Goal: Task Accomplishment & Management: Manage account settings

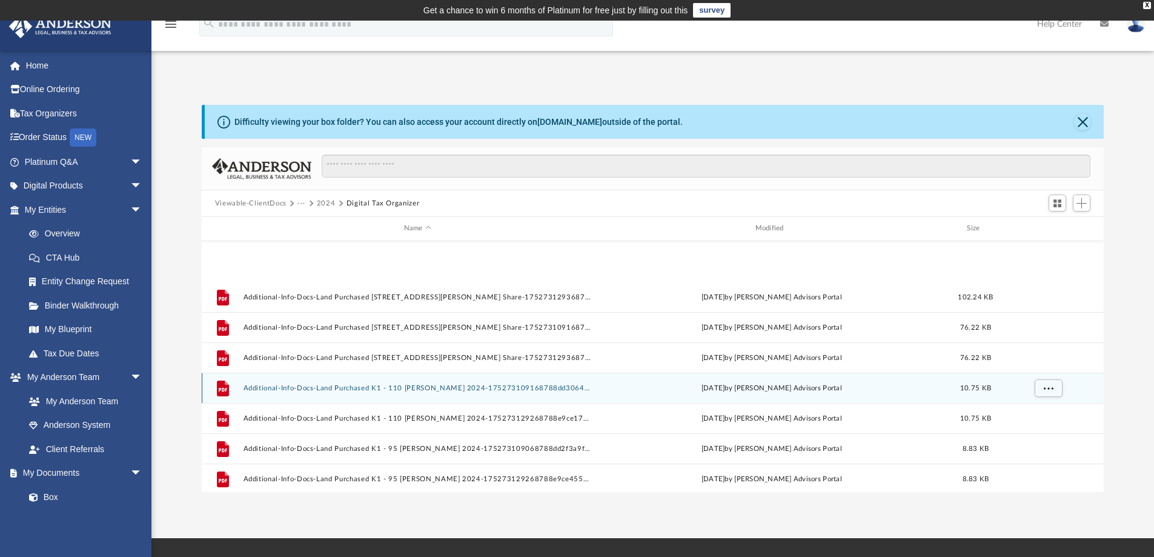
scroll to position [507, 0]
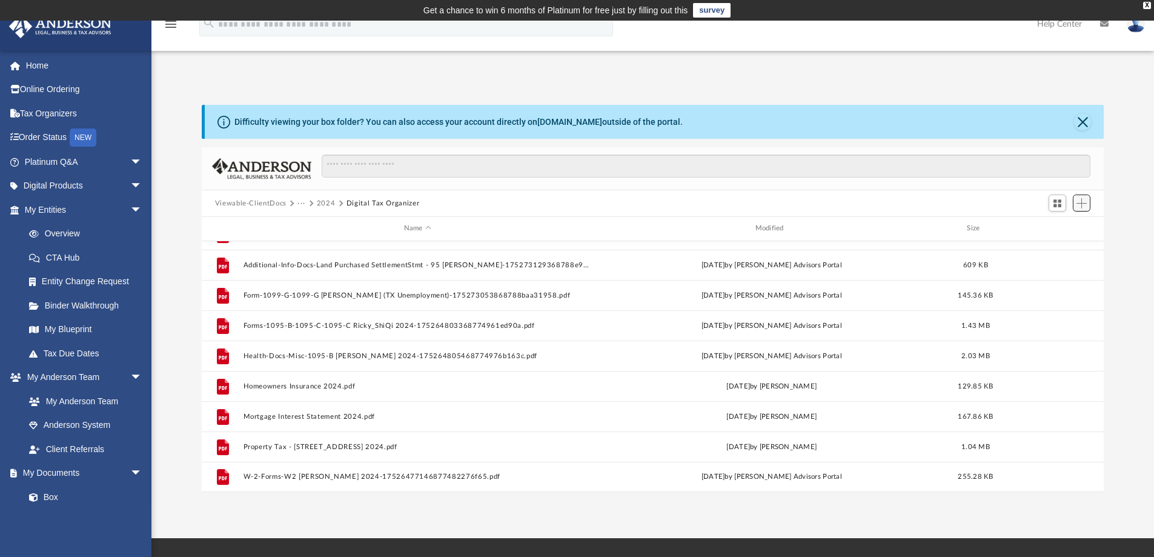
click at [1086, 202] on span "Add" at bounding box center [1082, 203] width 10 height 10
click at [1062, 229] on li "Upload" at bounding box center [1064, 227] width 39 height 13
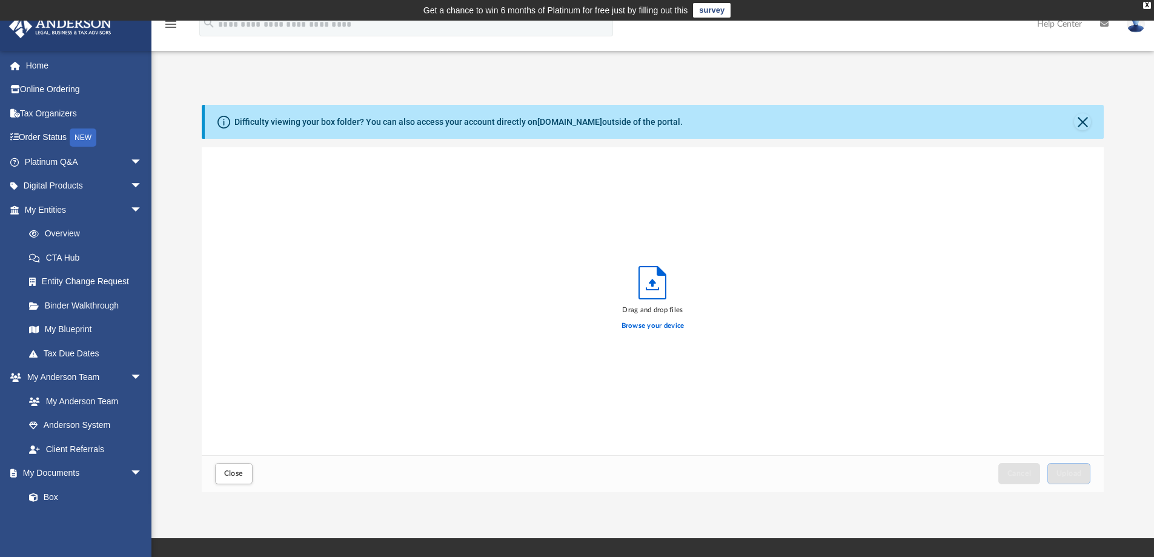
scroll to position [298, 893]
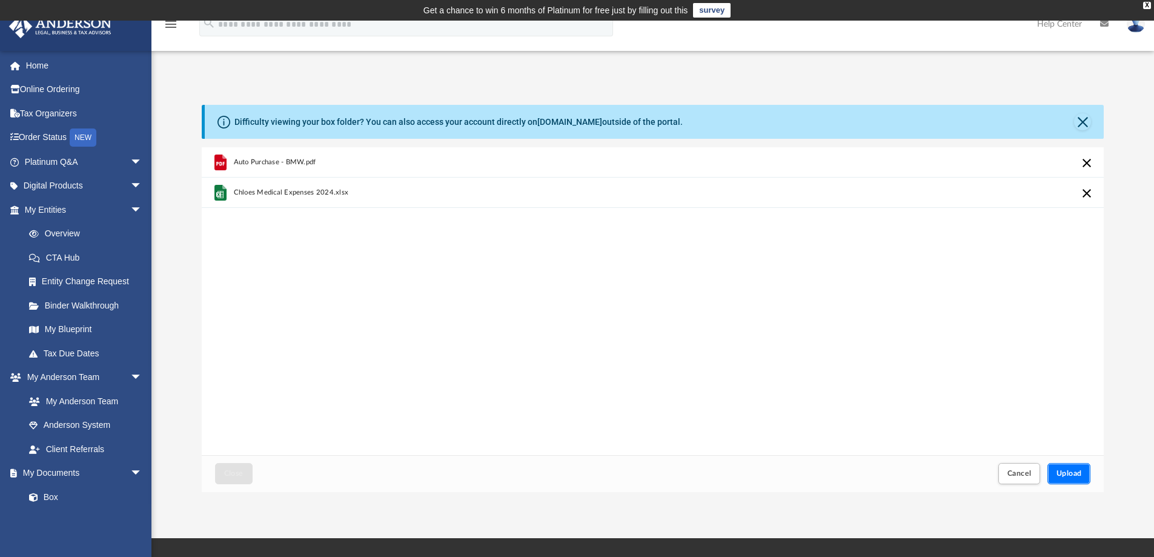
click at [1057, 471] on span "Upload" at bounding box center [1069, 473] width 25 height 7
click at [534, 352] on div "Auto Purchase - BMW.pdf Something went wrong with the upload. Please try again.…" at bounding box center [653, 301] width 903 height 308
click at [1086, 162] on button "Retry" at bounding box center [1087, 163] width 15 height 15
click at [830, 265] on div "Auto Purchase - BMW.pdf Something went wrong with the upload. Please try again.…" at bounding box center [653, 301] width 903 height 308
click at [1005, 466] on button "Cancel" at bounding box center [1020, 473] width 42 height 21
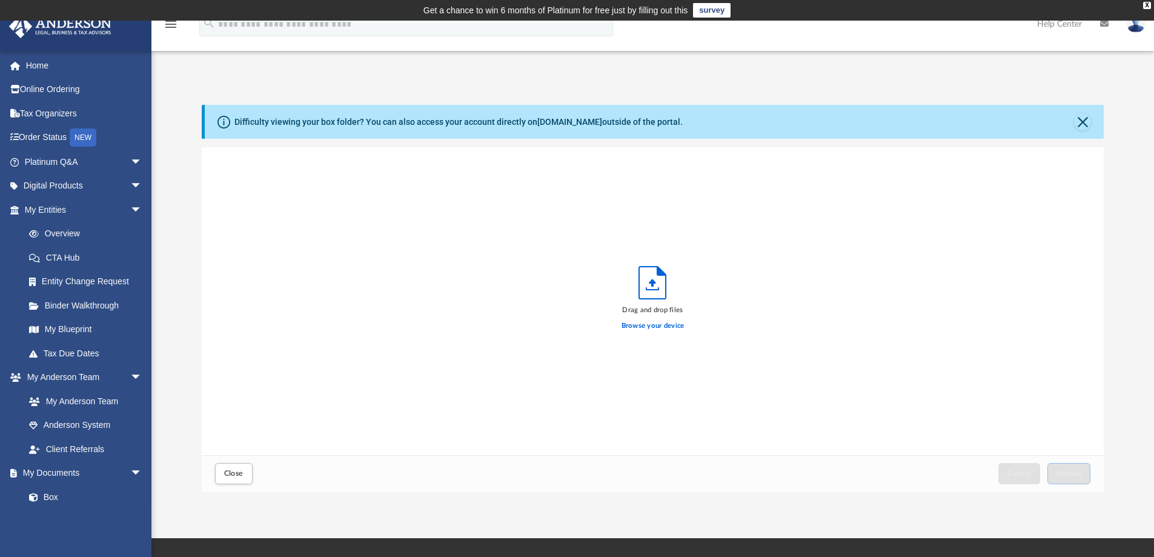
click at [241, 485] on div "Close" at bounding box center [233, 474] width 43 height 27
click at [250, 470] on button "Close" at bounding box center [234, 473] width 38 height 21
click at [228, 475] on span "Close" at bounding box center [233, 473] width 19 height 7
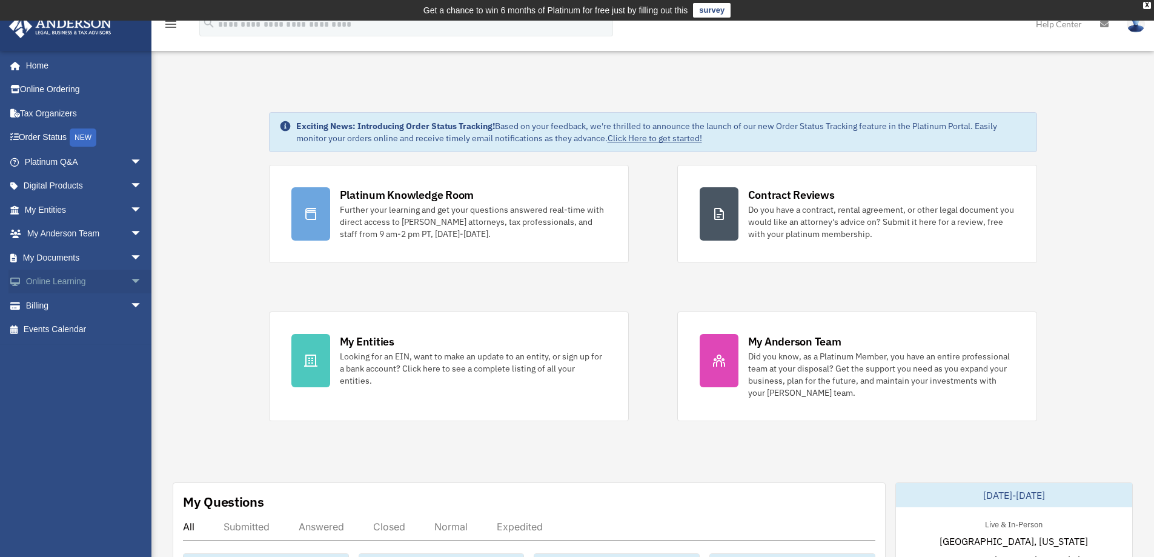
click at [65, 279] on link "Online Learning arrow_drop_down" at bounding box center [84, 282] width 152 height 24
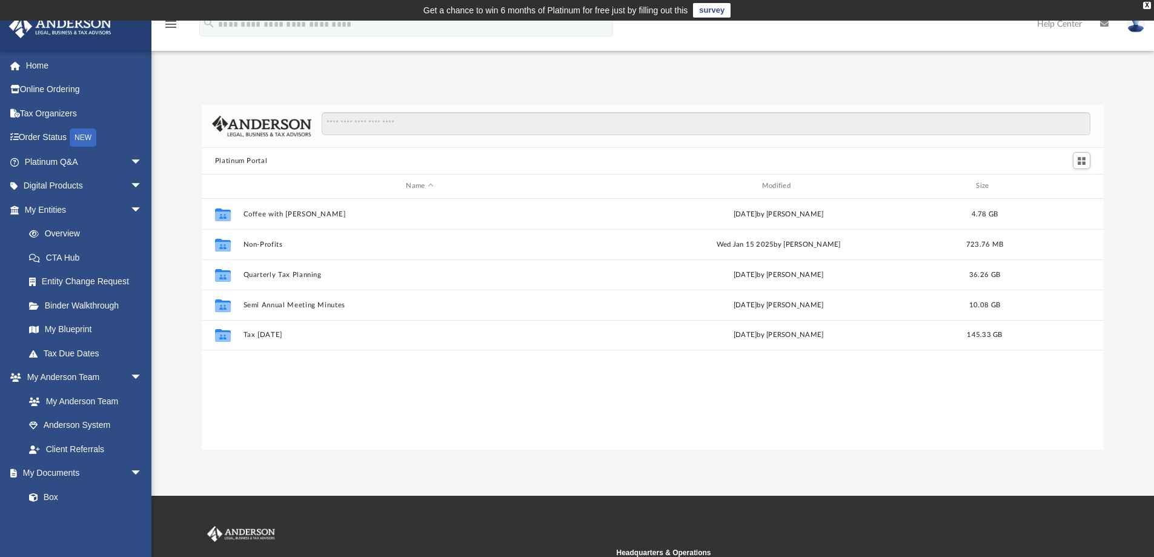
scroll to position [267, 893]
click at [130, 207] on span "arrow_drop_down" at bounding box center [142, 210] width 24 height 25
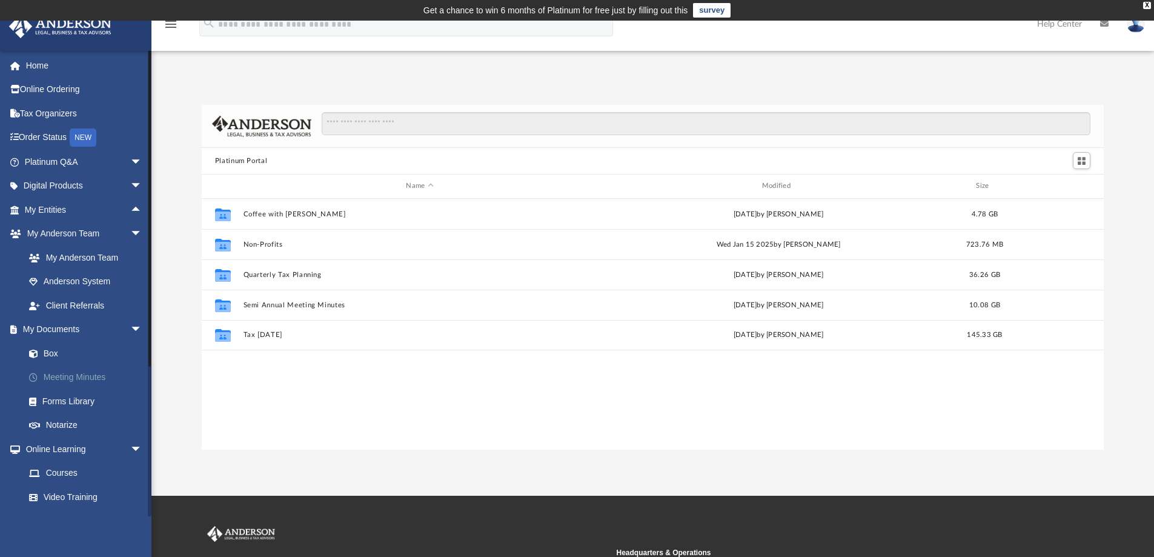
click at [79, 365] on link "Meeting Minutes" at bounding box center [89, 377] width 144 height 24
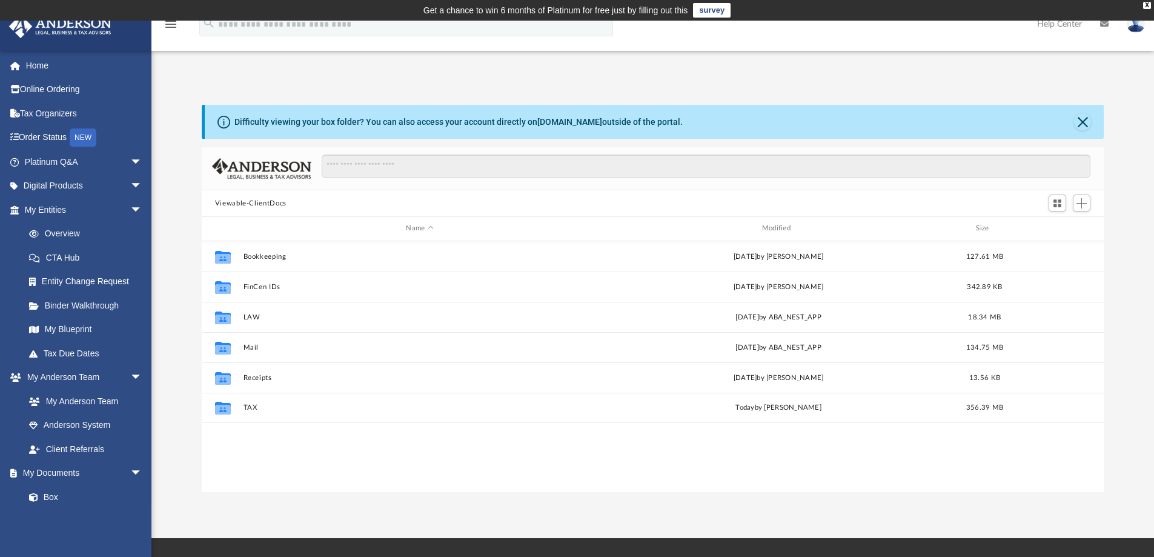
scroll to position [267, 893]
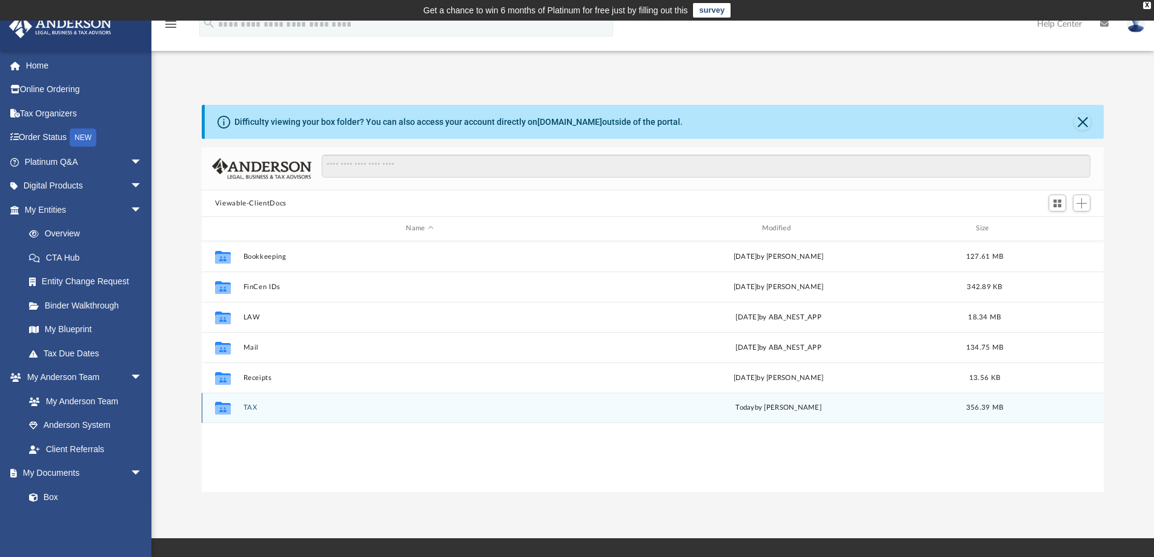
click at [245, 404] on button "TAX" at bounding box center [419, 408] width 353 height 8
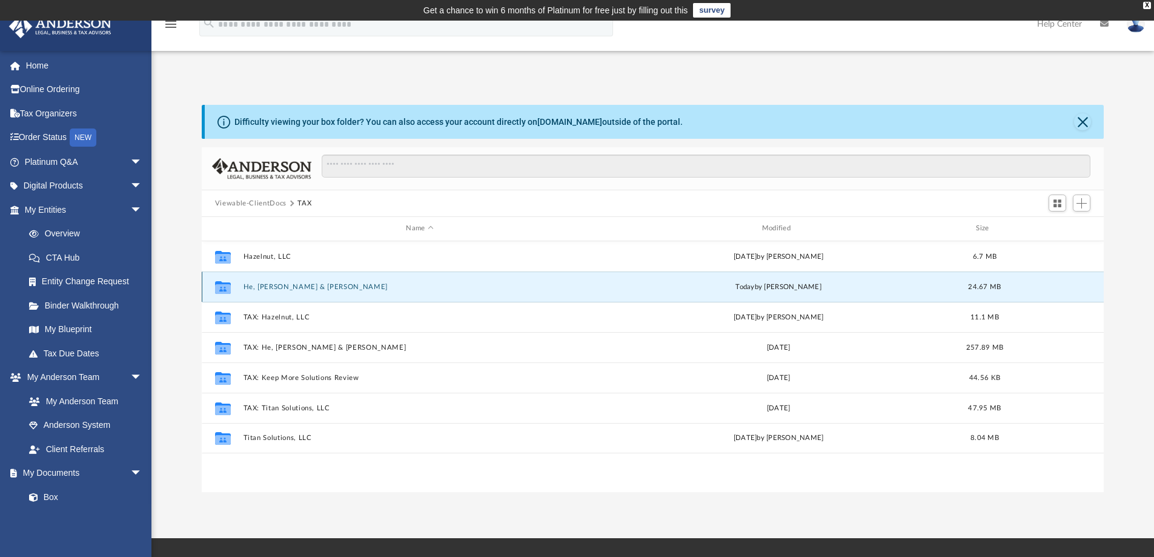
click at [285, 288] on button "He, Shi Qi & Li, Ricky" at bounding box center [419, 287] width 353 height 8
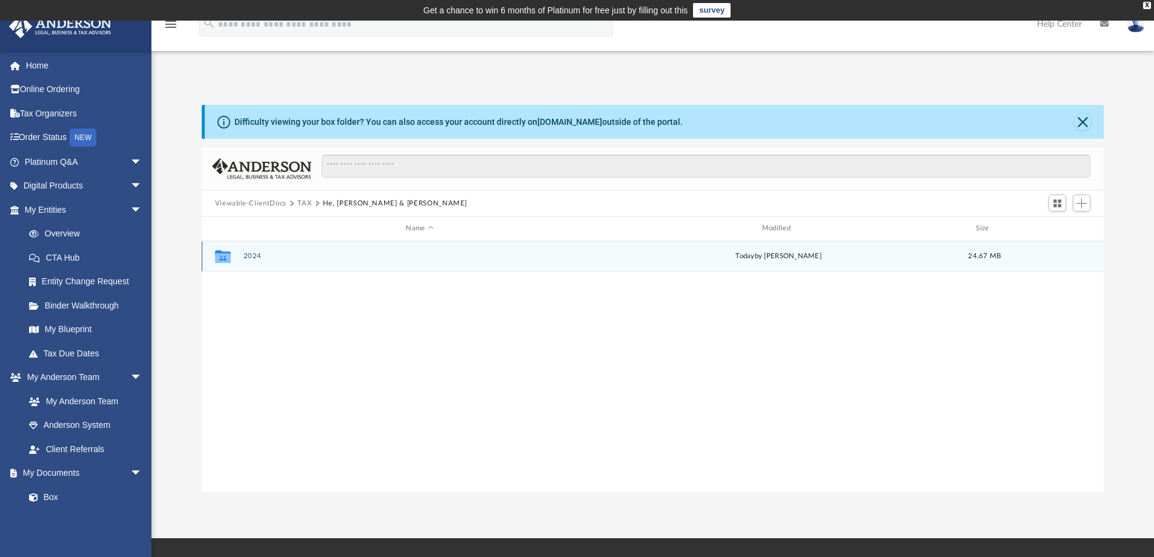
click at [252, 254] on button "2024" at bounding box center [419, 256] width 353 height 8
click at [296, 258] on button "Digital Tax Organizer" at bounding box center [419, 256] width 353 height 8
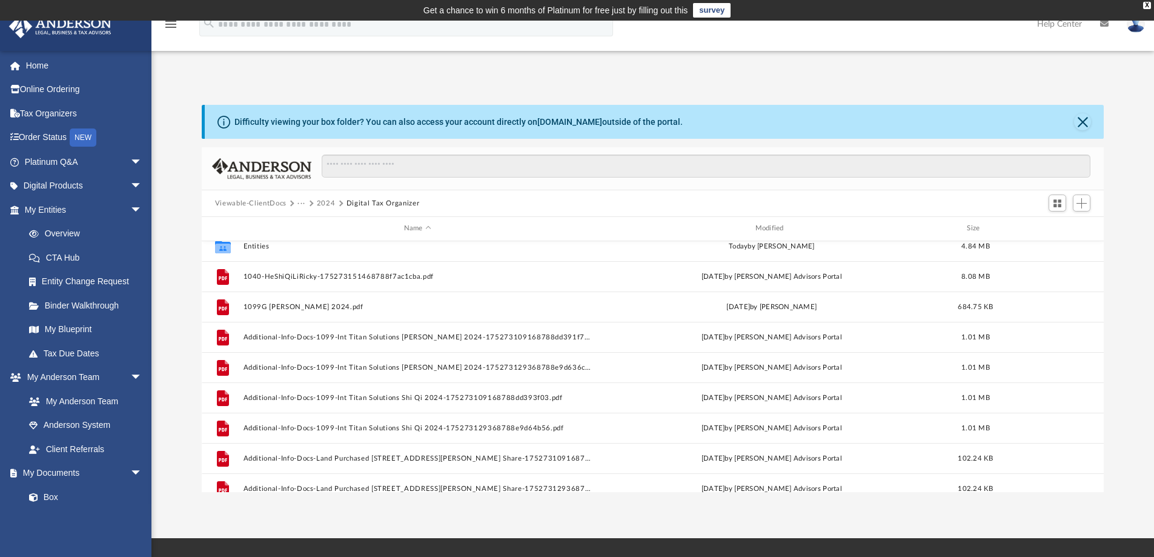
scroll to position [0, 0]
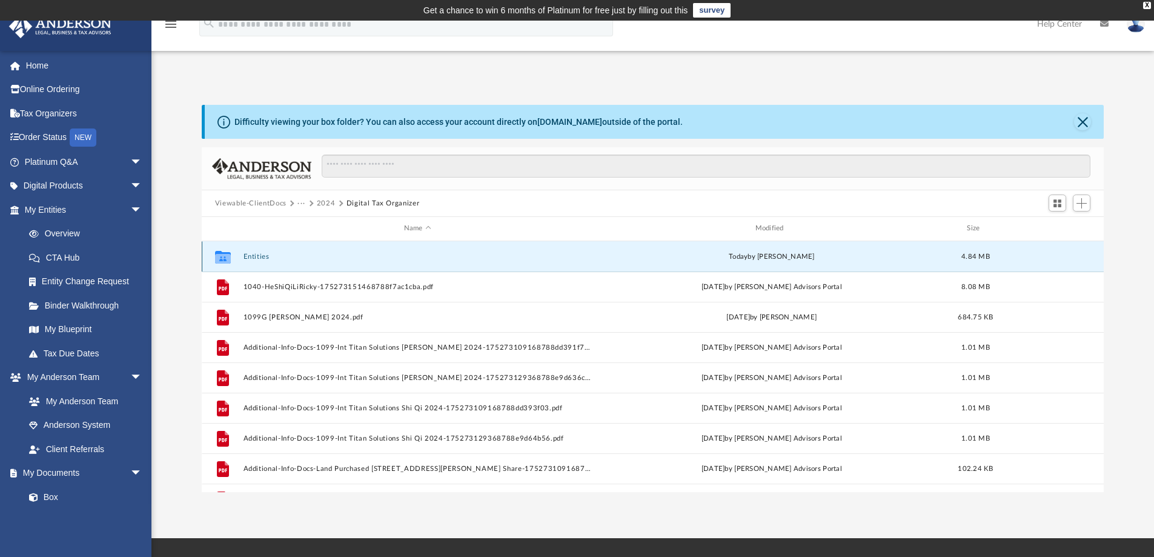
click at [260, 253] on button "Entities" at bounding box center [417, 257] width 349 height 8
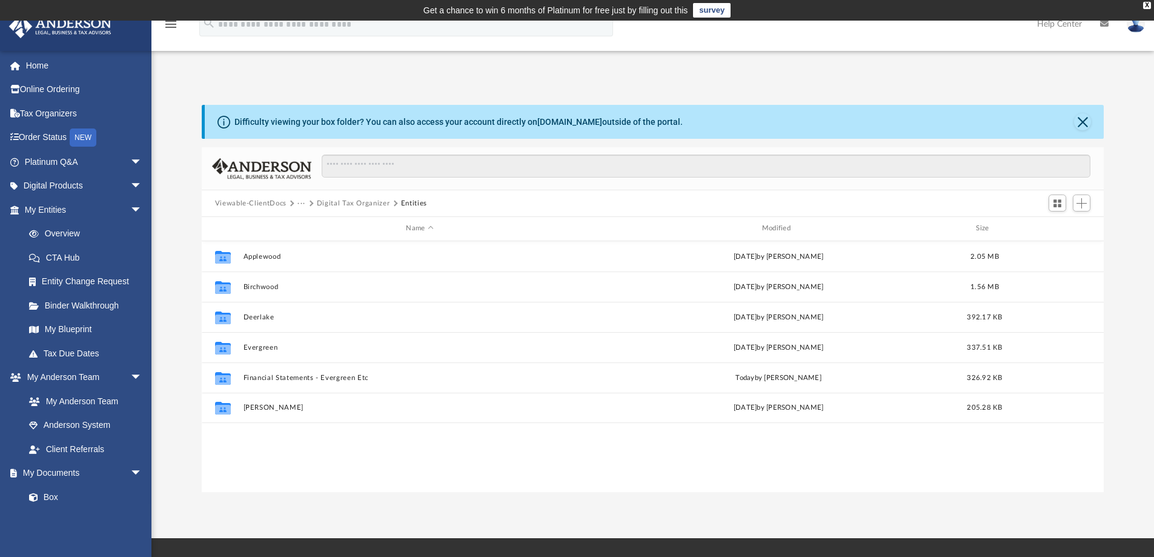
click at [339, 205] on button "Digital Tax Organizer" at bounding box center [353, 203] width 73 height 11
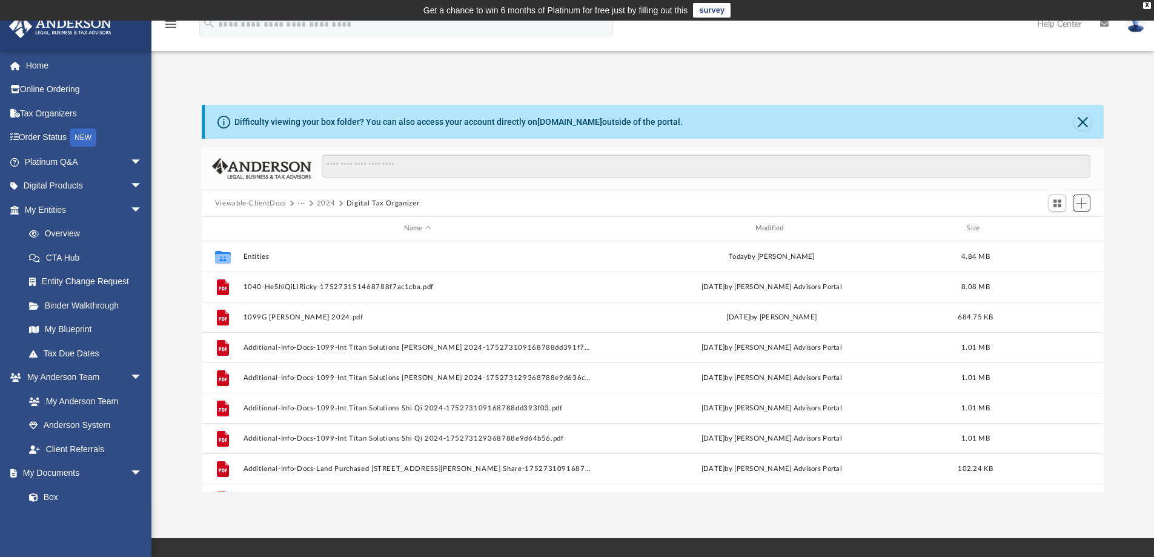
click at [1080, 201] on span "Add" at bounding box center [1082, 203] width 10 height 10
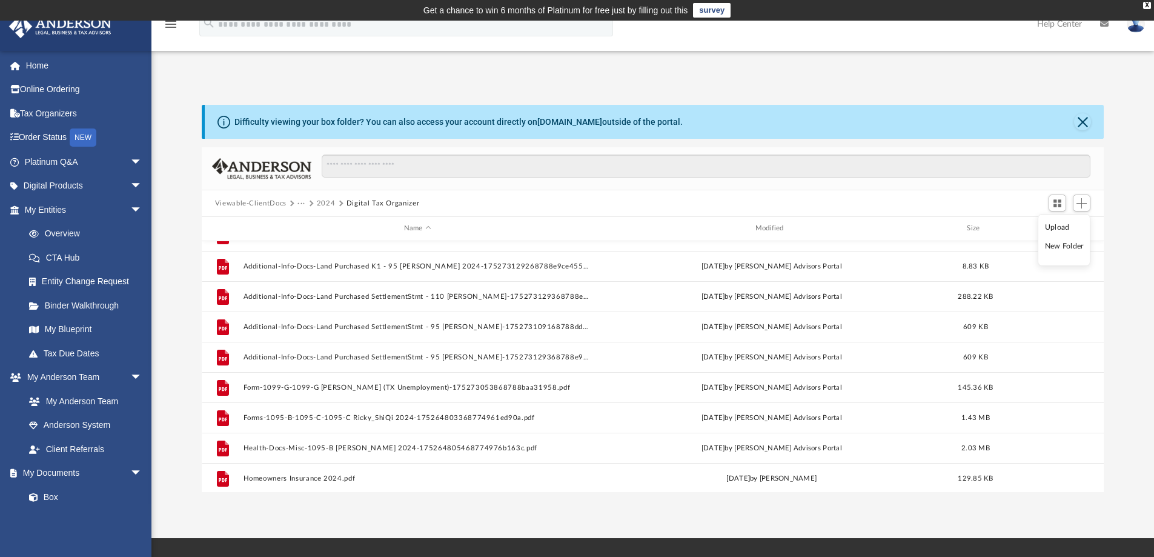
scroll to position [507, 0]
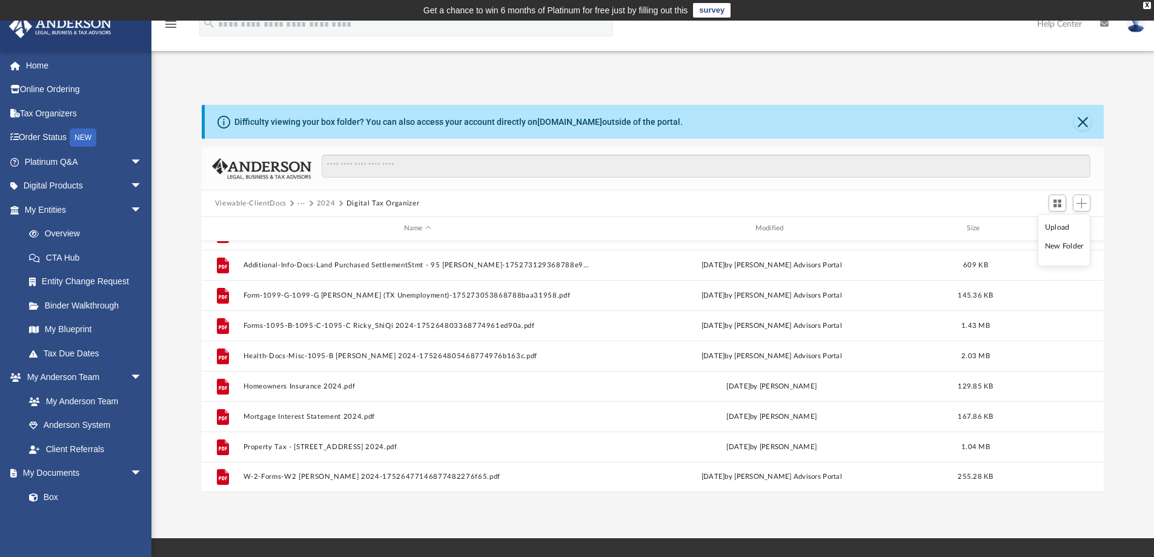
click at [1061, 230] on li "Upload" at bounding box center [1064, 227] width 39 height 13
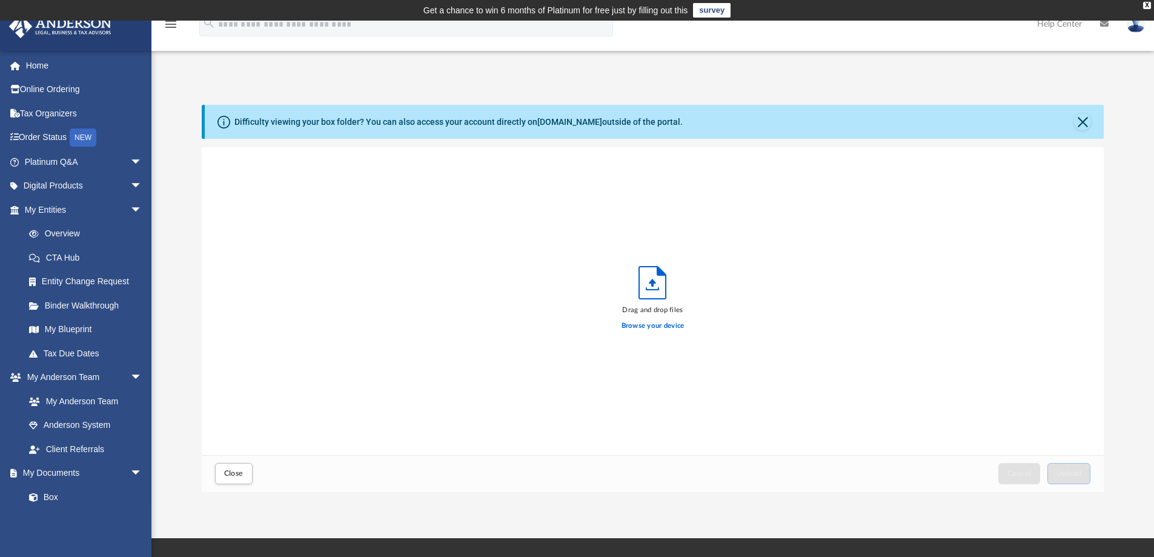
scroll to position [298, 893]
click at [636, 328] on label "Browse your device" at bounding box center [653, 326] width 63 height 11
click at [0, 0] on input "Browse your device" at bounding box center [0, 0] width 0 height 0
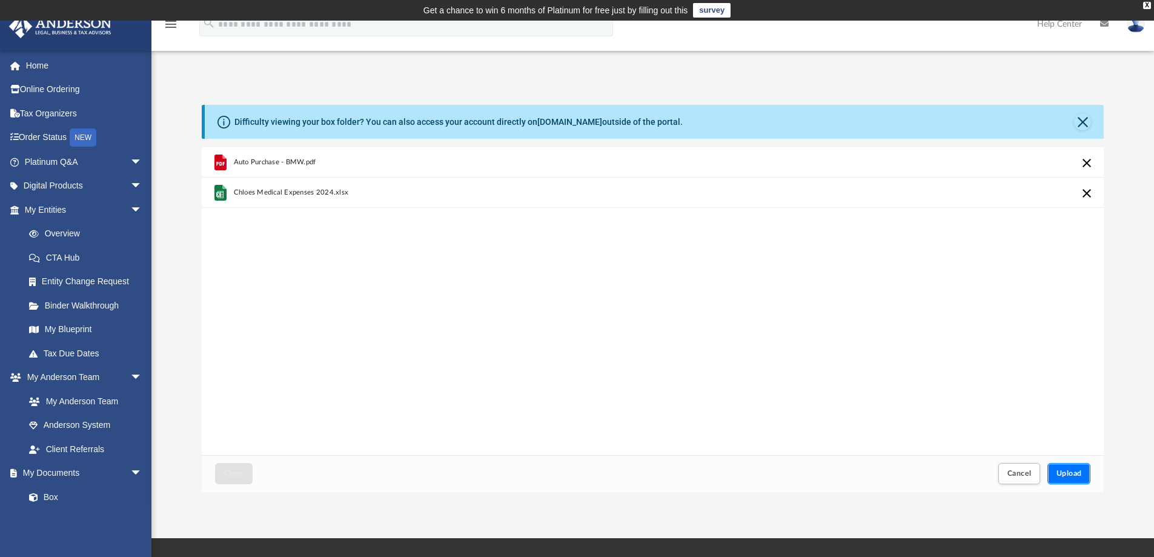
click at [1058, 474] on span "Upload" at bounding box center [1069, 473] width 25 height 7
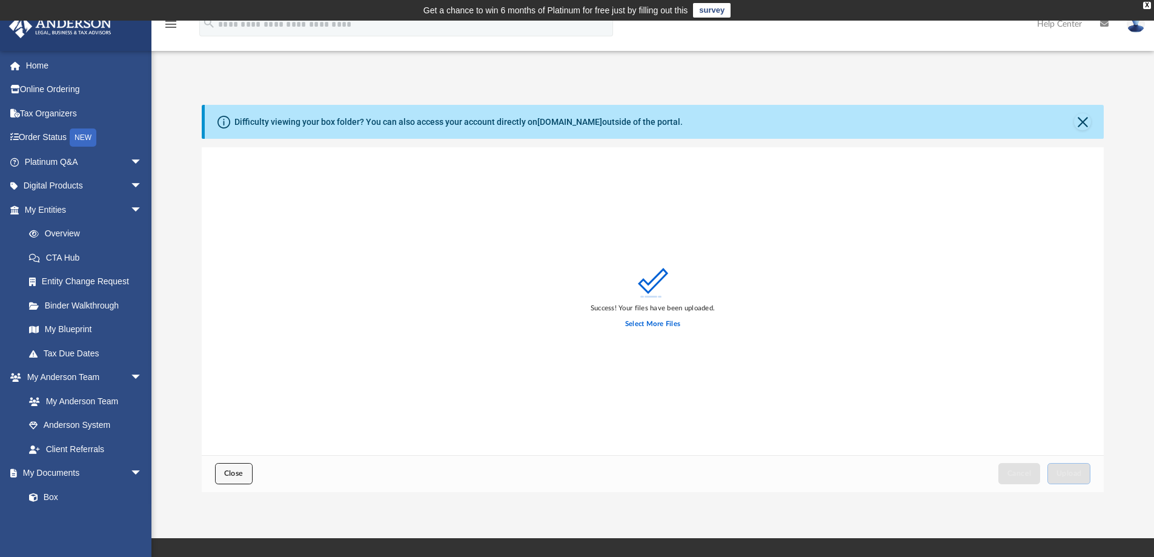
click at [236, 470] on span "Close" at bounding box center [233, 473] width 19 height 7
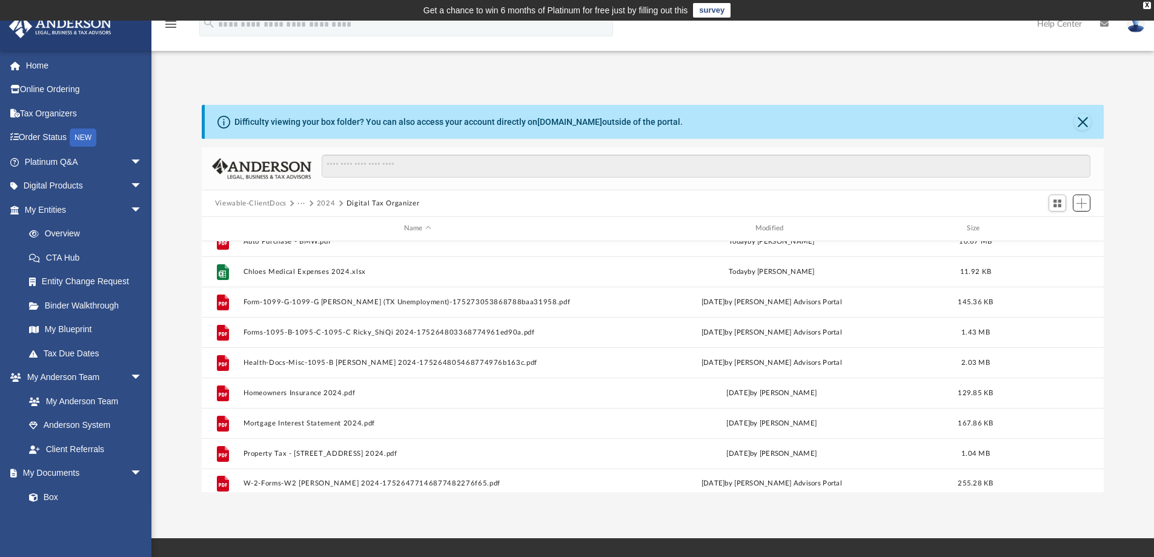
scroll to position [567, 0]
